Goal: Use online tool/utility: Utilize a website feature to perform a specific function

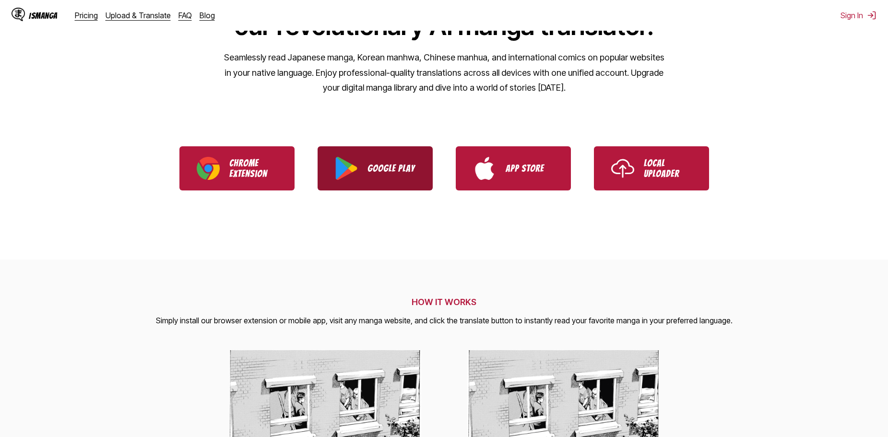
scroll to position [96, 0]
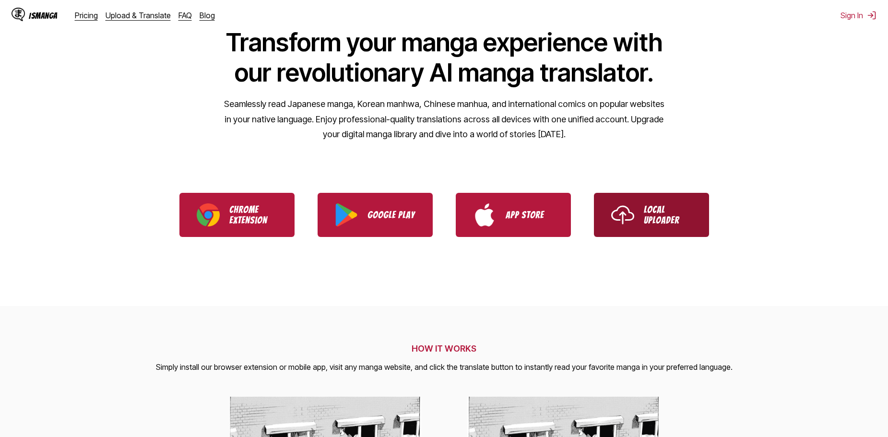
click at [667, 224] on p "Local Uploader" at bounding box center [668, 214] width 48 height 21
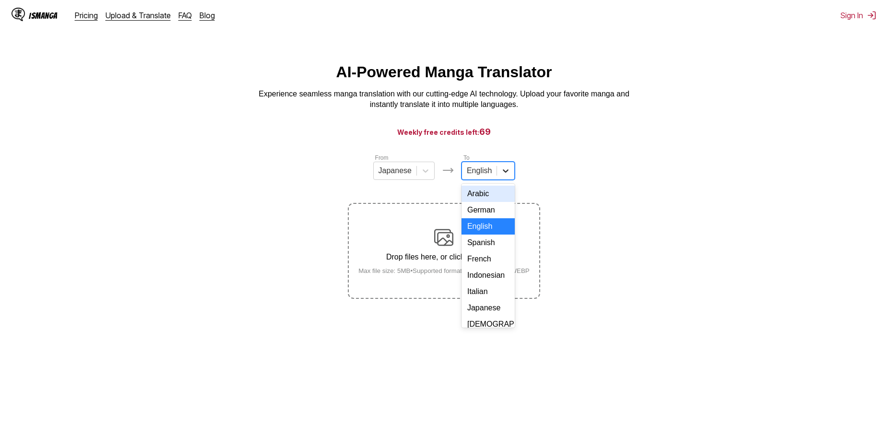
click at [497, 170] on div at bounding box center [505, 170] width 17 height 17
click at [494, 251] on div "Spanish" at bounding box center [488, 243] width 53 height 16
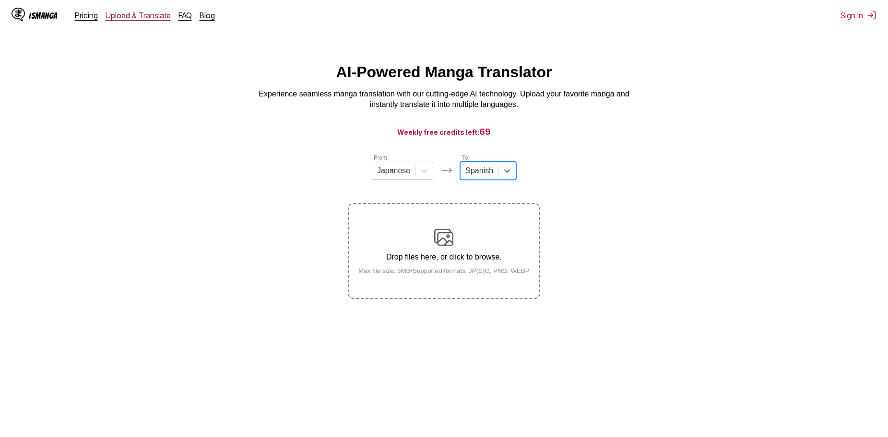
click at [154, 16] on link "Upload & Translate" at bounding box center [138, 16] width 65 height 10
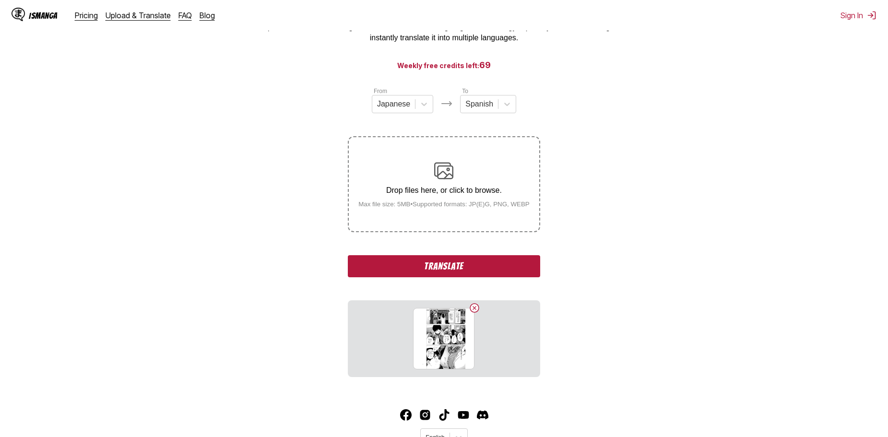
scroll to position [61, 0]
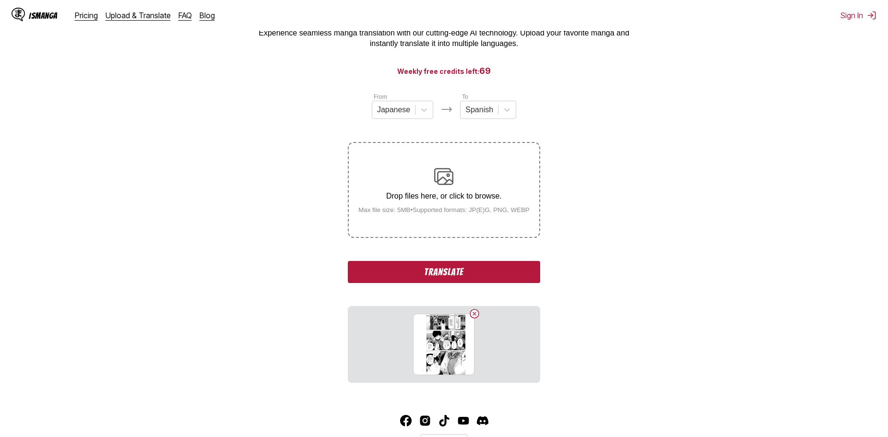
click at [498, 281] on button "Translate" at bounding box center [444, 272] width 192 height 22
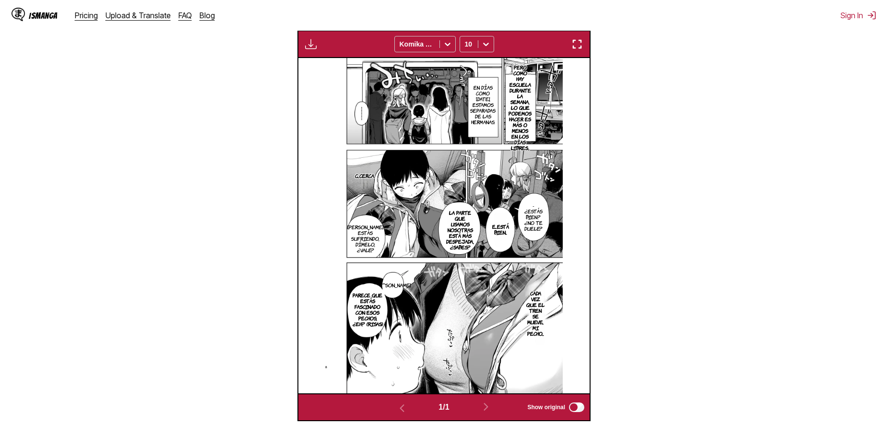
scroll to position [297, 0]
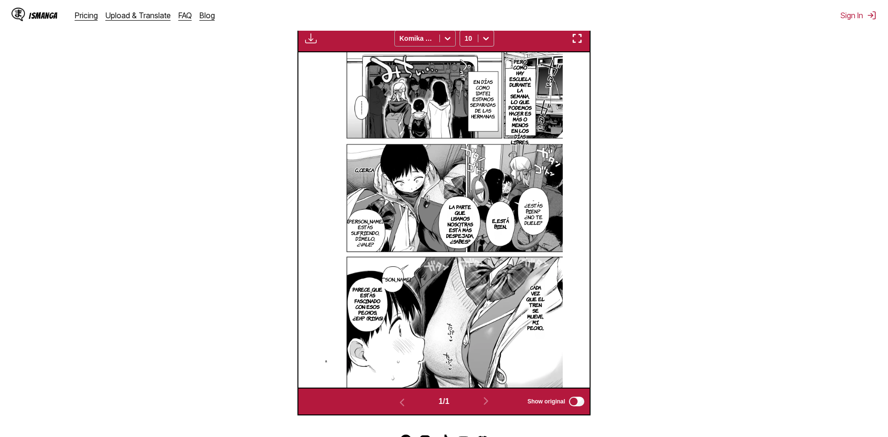
click at [447, 40] on icon at bounding box center [448, 38] width 6 height 3
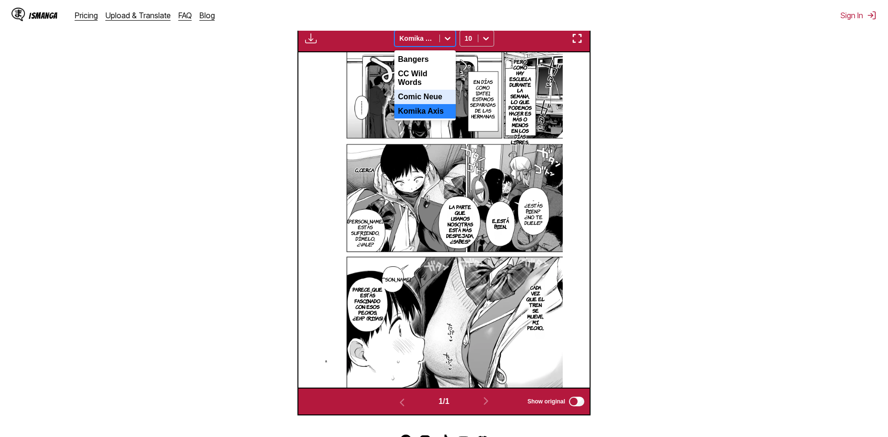
click at [435, 90] on div "Comic Neue" at bounding box center [424, 97] width 61 height 14
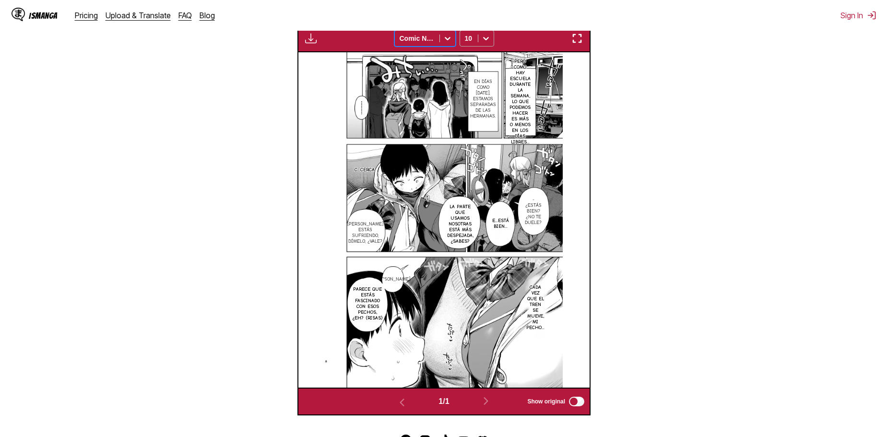
click at [485, 37] on icon at bounding box center [486, 39] width 10 height 10
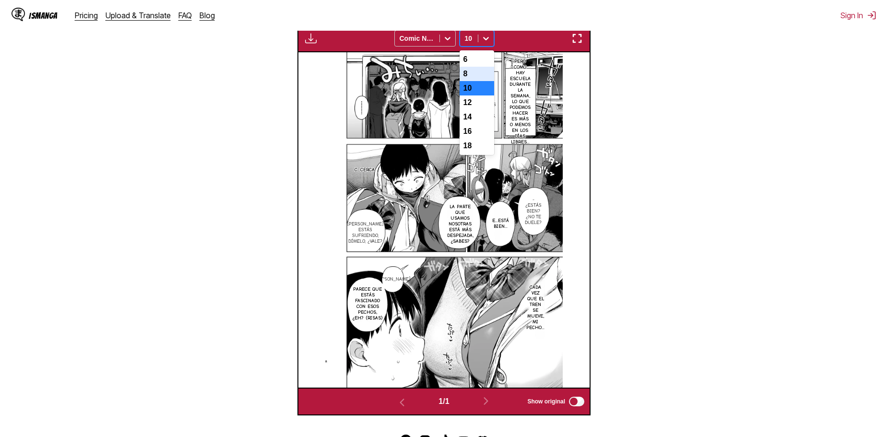
click at [480, 81] on div "8" at bounding box center [477, 74] width 35 height 14
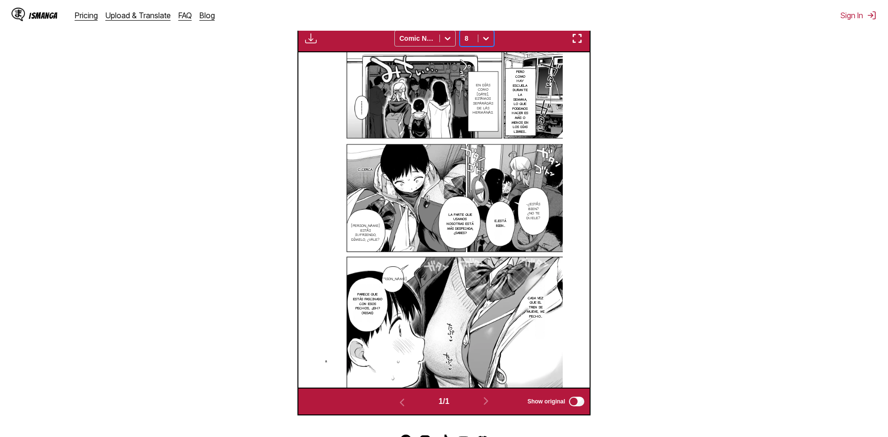
click at [490, 40] on icon at bounding box center [486, 39] width 10 height 10
click at [482, 57] on div "6" at bounding box center [477, 59] width 35 height 14
click at [486, 40] on icon at bounding box center [486, 38] width 6 height 3
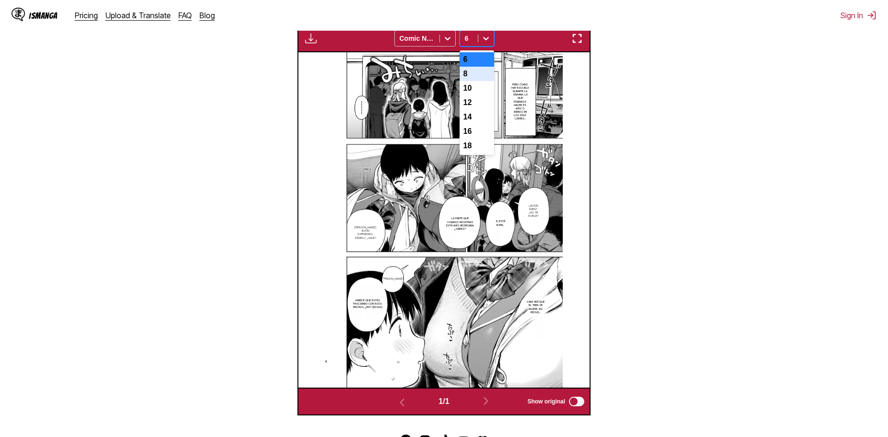
click at [479, 72] on div "8" at bounding box center [477, 74] width 35 height 14
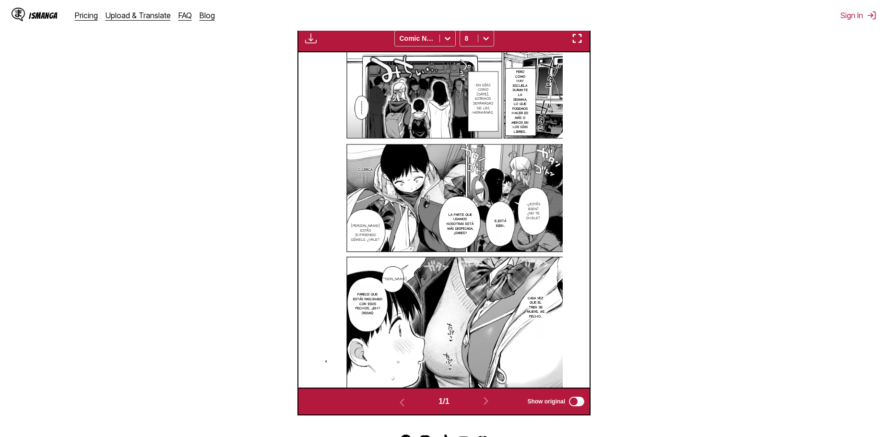
click at [313, 42] on img "button" at bounding box center [311, 39] width 12 height 12
click at [250, 148] on section "From Japanese To Spanish Drop files here, or click to browse. Max file size: 5M…" at bounding box center [444, 136] width 873 height 560
click at [579, 41] on img "button" at bounding box center [577, 39] width 12 height 12
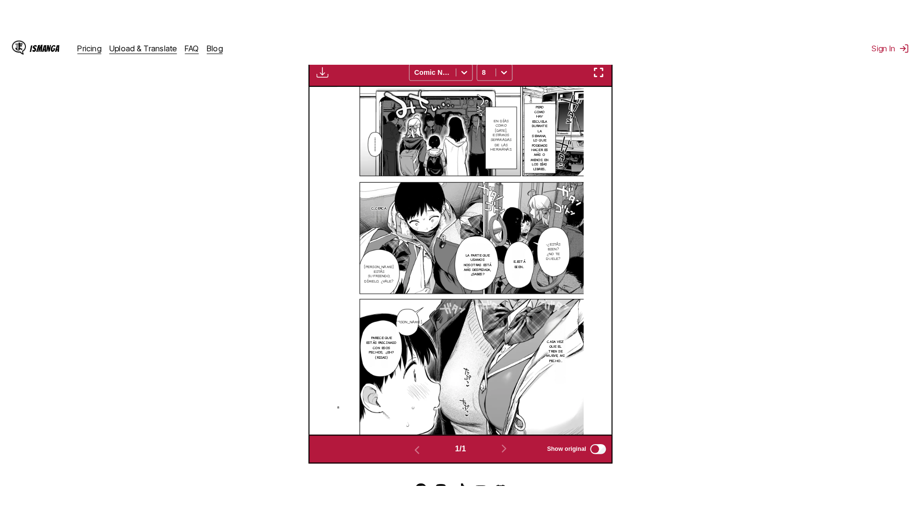
scroll to position [101, 0]
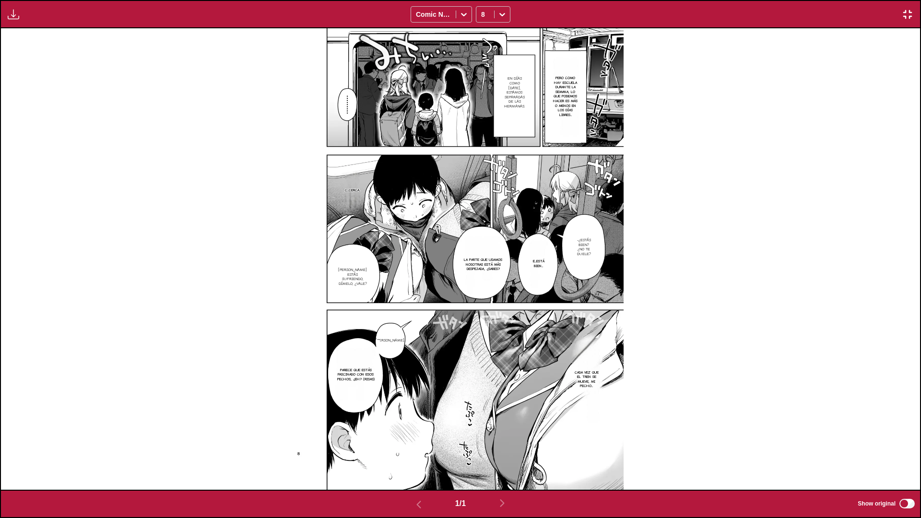
click at [888, 19] on div "Available for premium users only Comic Neue 8" at bounding box center [460, 14] width 921 height 28
click at [888, 16] on img "button" at bounding box center [908, 15] width 12 height 12
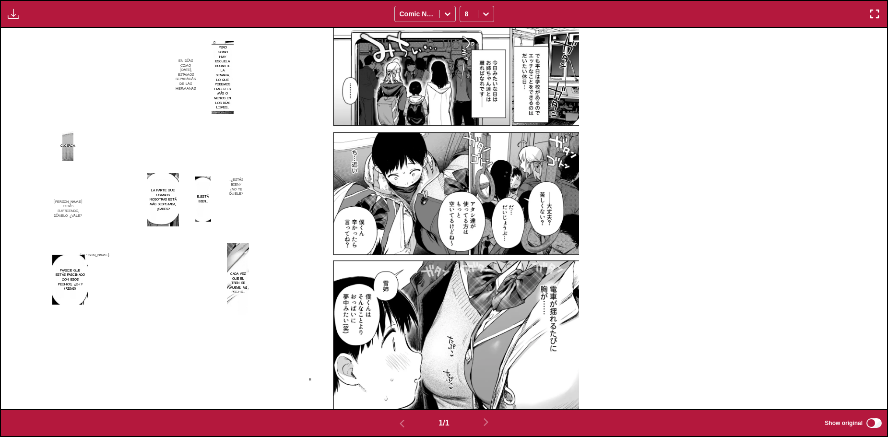
scroll to position [192, 0]
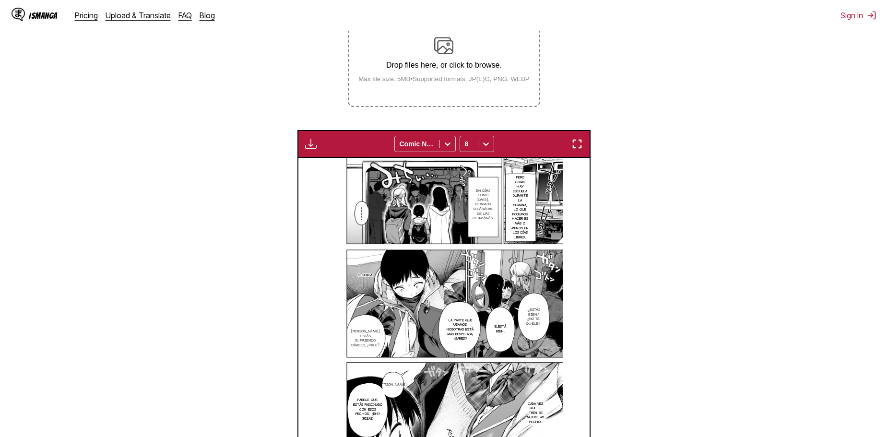
click at [312, 145] on img "button" at bounding box center [311, 144] width 12 height 12
click at [265, 197] on section "From Japanese To Spanish Drop files here, or click to browse. Max file size: 5M…" at bounding box center [444, 241] width 873 height 560
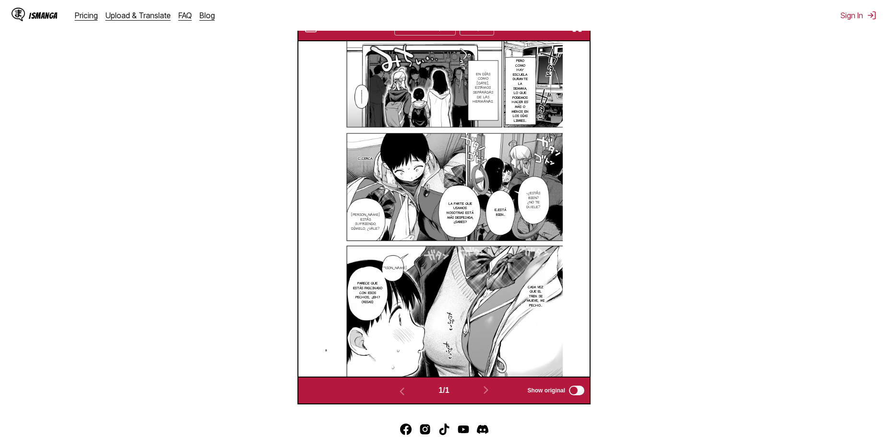
scroll to position [367, 0]
